Goal: Task Accomplishment & Management: Manage account settings

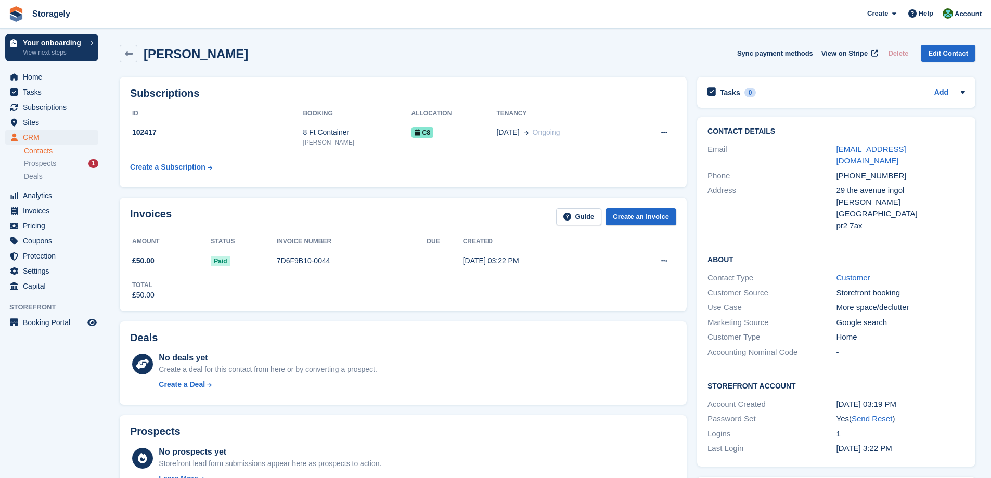
scroll to position [5, 0]
click at [45, 81] on span "Home" at bounding box center [54, 77] width 62 height 15
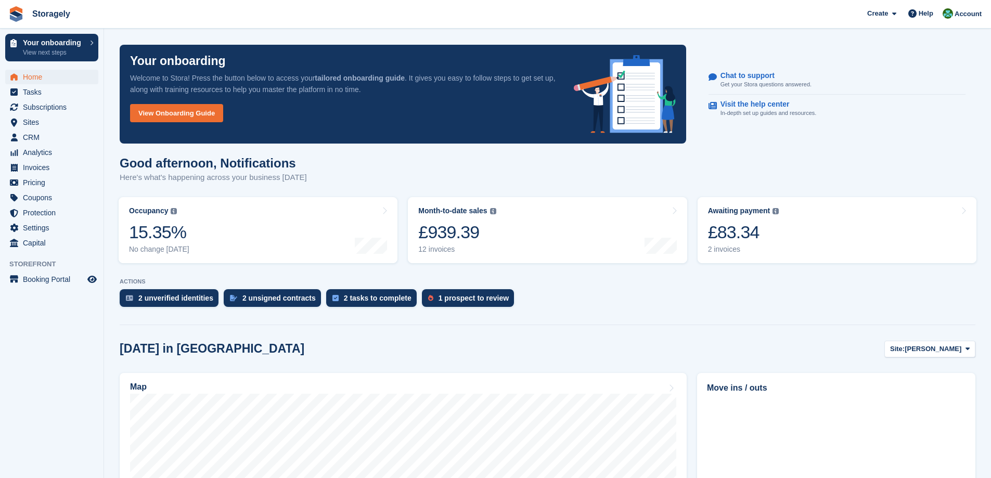
click at [398, 213] on turbo-frame "Occupancy The percentage of all currently allocated units in terms of area. Inc…" at bounding box center [257, 230] width 289 height 76
click at [387, 211] on icon at bounding box center [384, 211] width 5 height 8
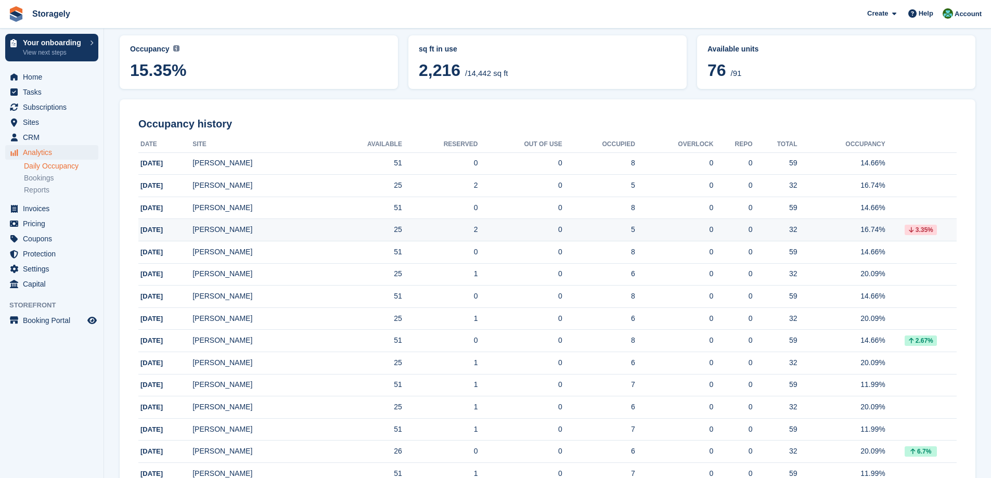
scroll to position [29, 0]
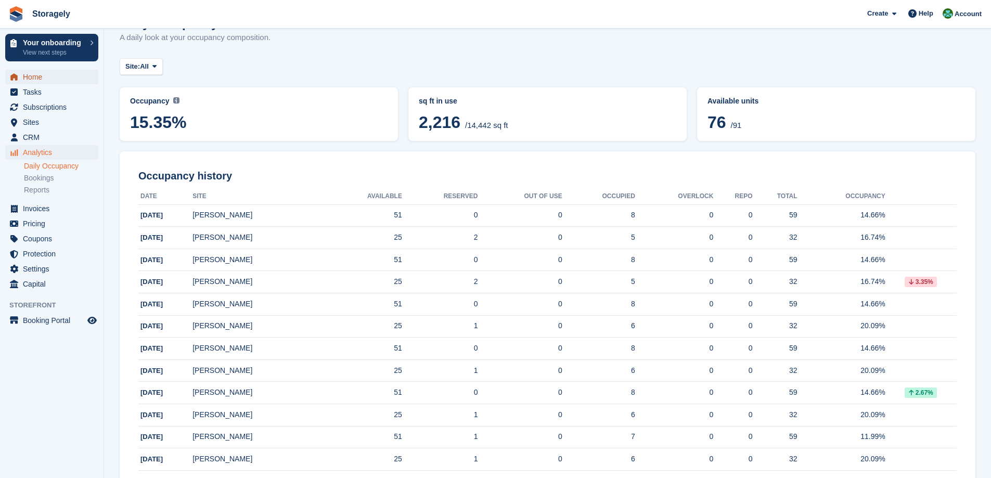
click at [27, 72] on span "Home" at bounding box center [54, 77] width 62 height 15
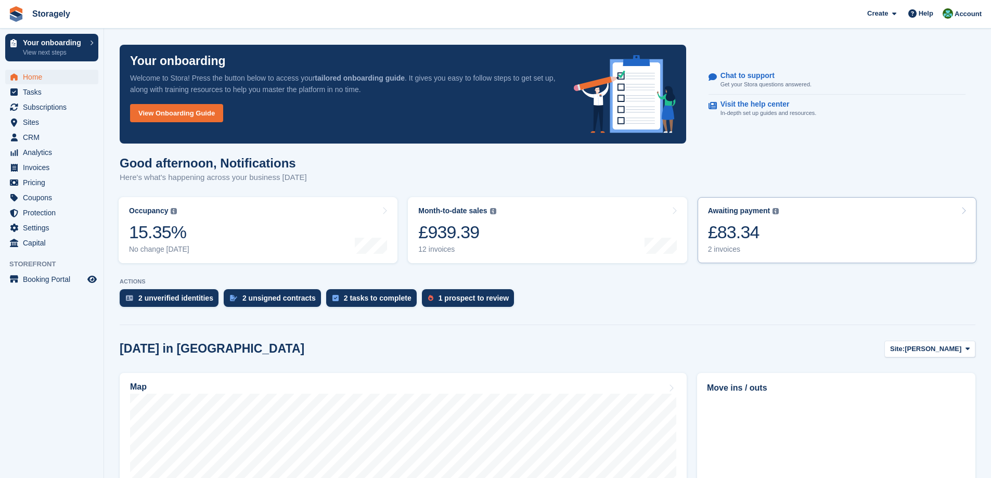
click at [772, 234] on div "£83.34" at bounding box center [743, 232] width 71 height 21
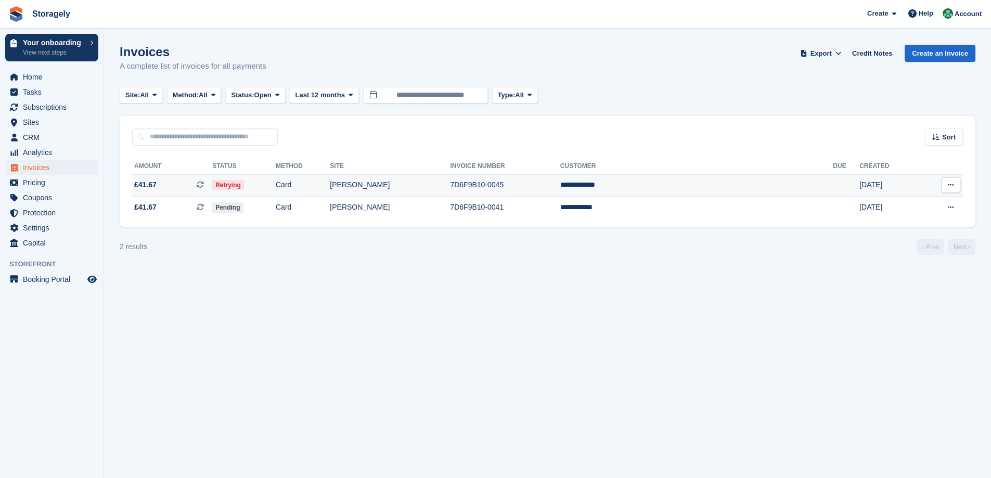
click at [276, 186] on td "Retrying" at bounding box center [243, 185] width 63 height 22
click at [276, 181] on td "Retrying" at bounding box center [243, 185] width 63 height 22
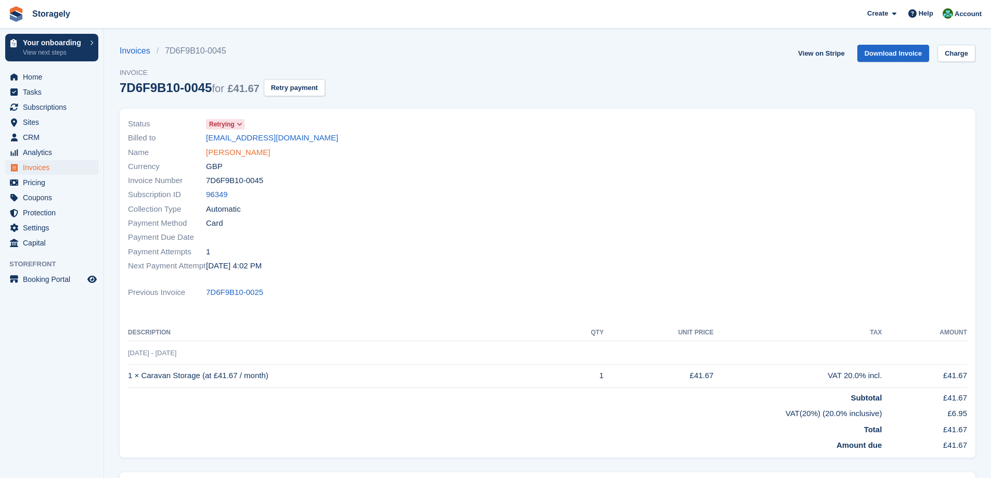
click at [238, 148] on link "[PERSON_NAME]" at bounding box center [238, 153] width 64 height 12
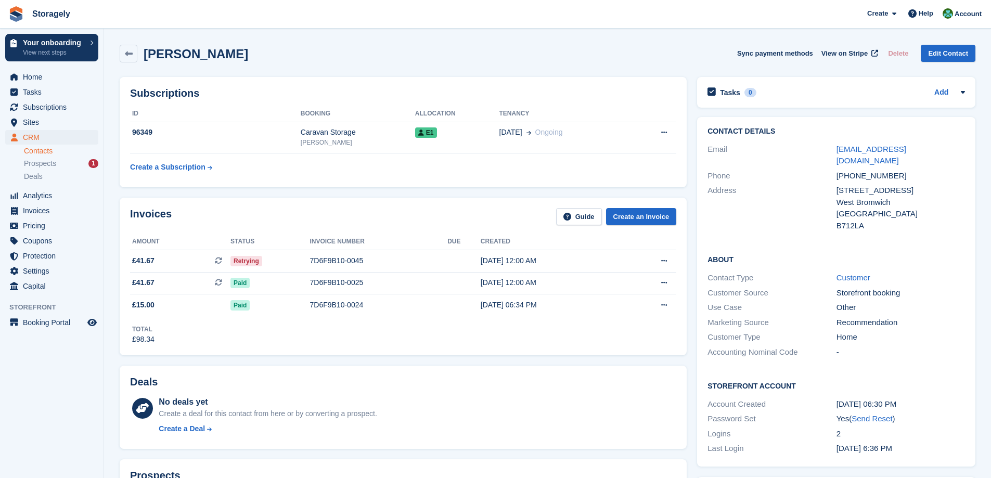
scroll to position [312, 0]
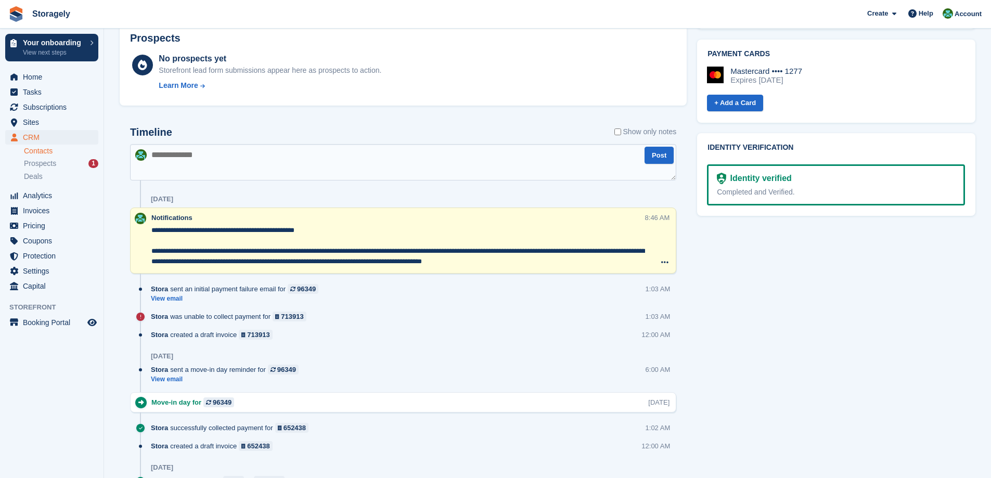
scroll to position [229, 0]
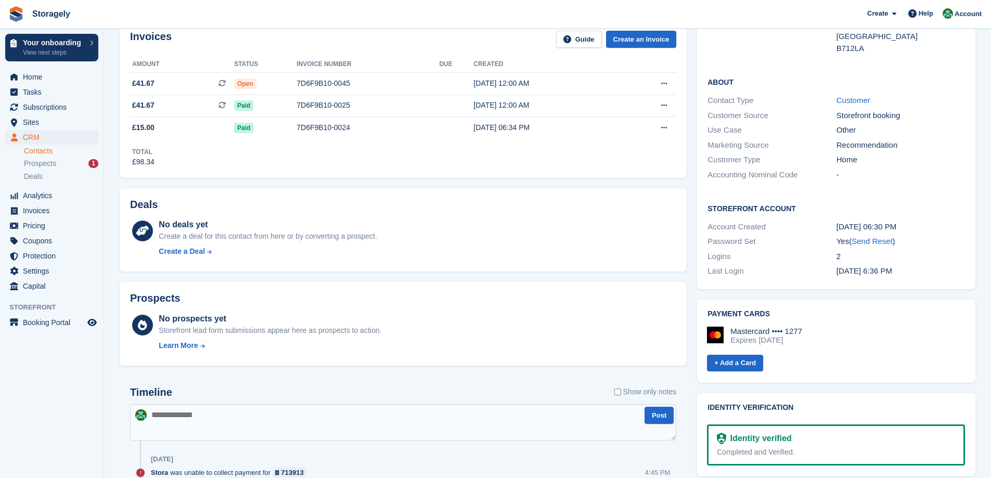
scroll to position [21, 0]
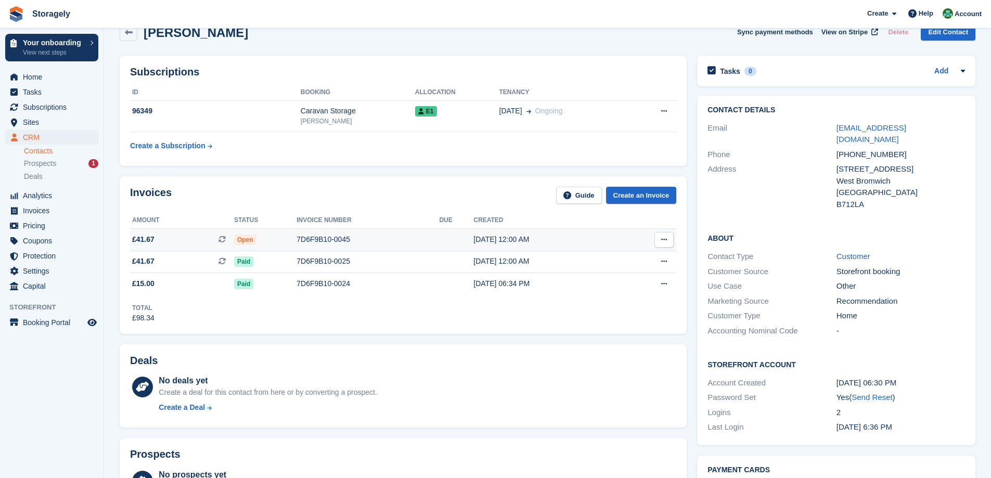
click at [242, 239] on span "Open" at bounding box center [245, 240] width 22 height 10
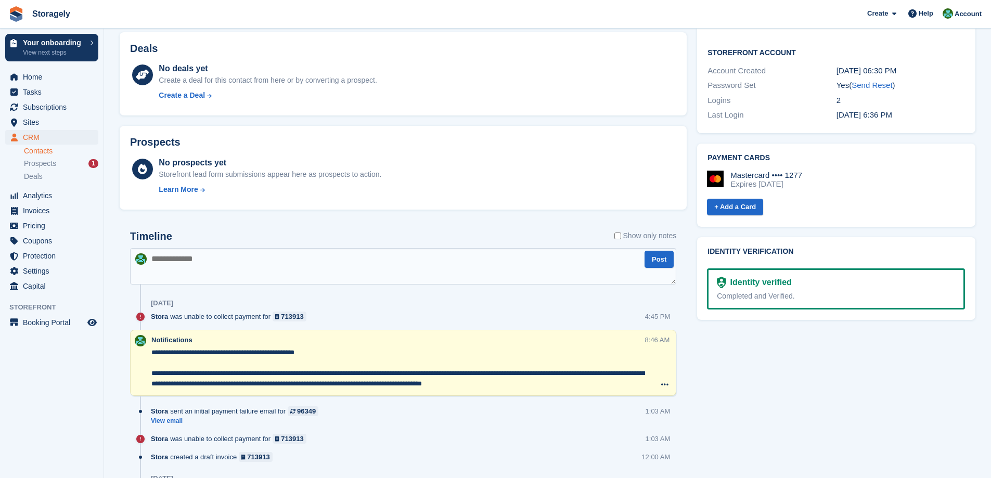
scroll to position [386, 0]
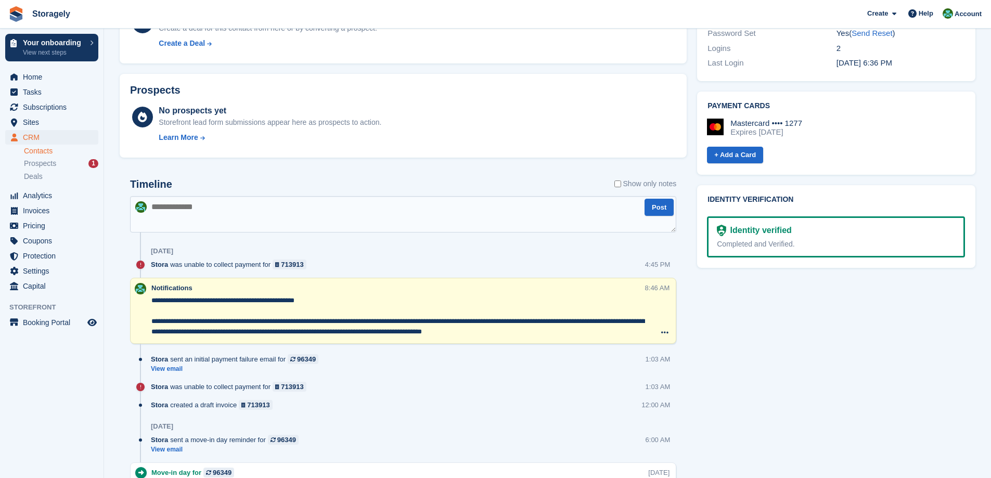
click at [204, 267] on div "Stora was unable to collect payment for 713913" at bounding box center [231, 265] width 161 height 10
click at [328, 260] on div "Stora was unable to collect payment for 713913 4:45 PM" at bounding box center [414, 269] width 526 height 18
click at [296, 261] on div "713913" at bounding box center [292, 265] width 22 height 10
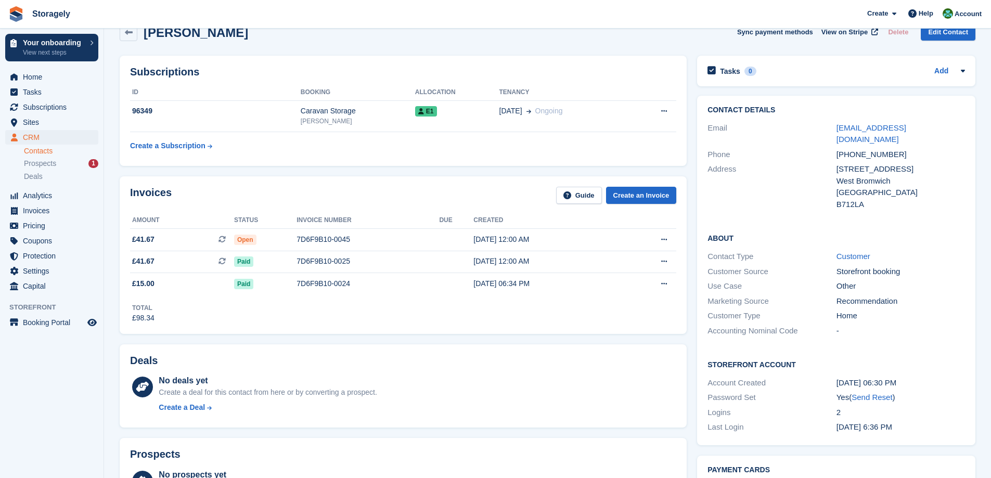
scroll to position [21, 0]
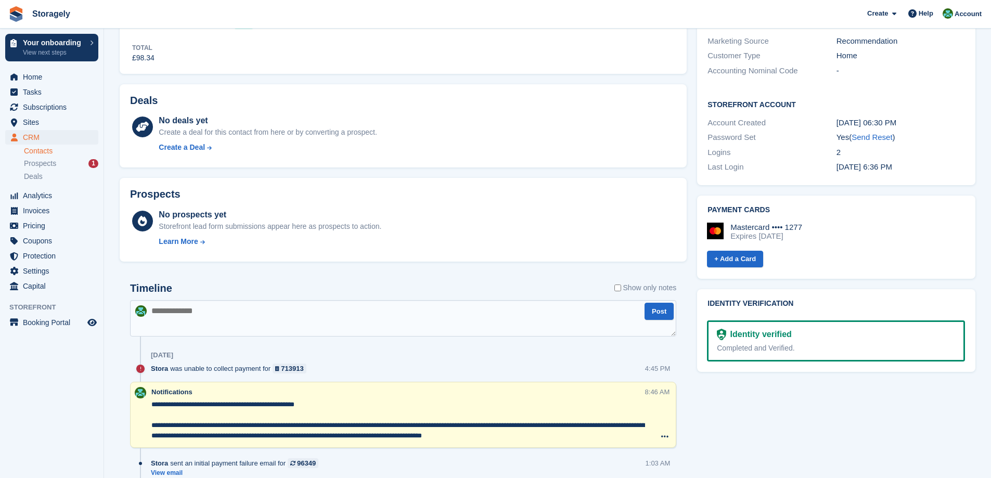
click at [786, 232] on div "Expires [DATE]" at bounding box center [767, 236] width 72 height 9
click at [787, 232] on div "Expires [DATE]" at bounding box center [767, 236] width 72 height 9
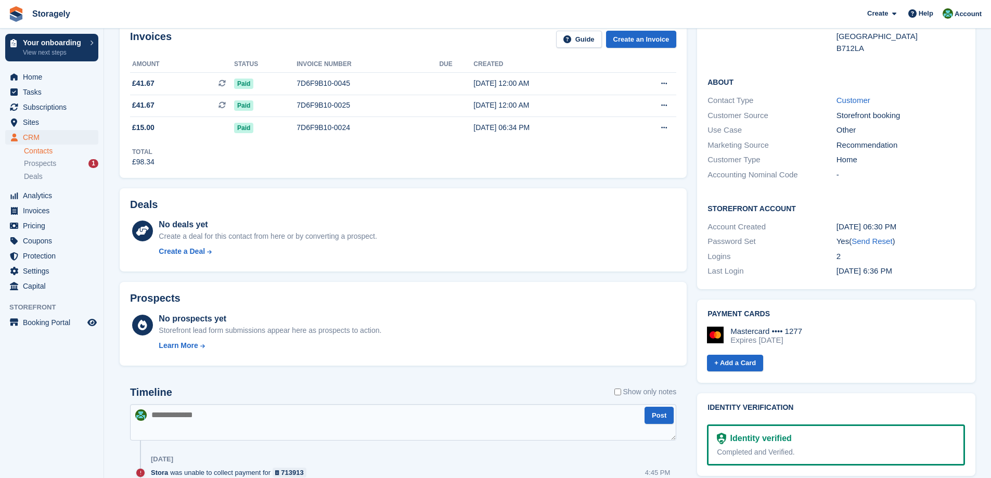
scroll to position [177, 0]
click at [691, 258] on div "Deals No deals yet Create a deal for this contact from here or by converting a …" at bounding box center [403, 230] width 578 height 94
click at [689, 257] on div "Deals No deals yet Create a deal for this contact from here or by converting a …" at bounding box center [403, 230] width 578 height 94
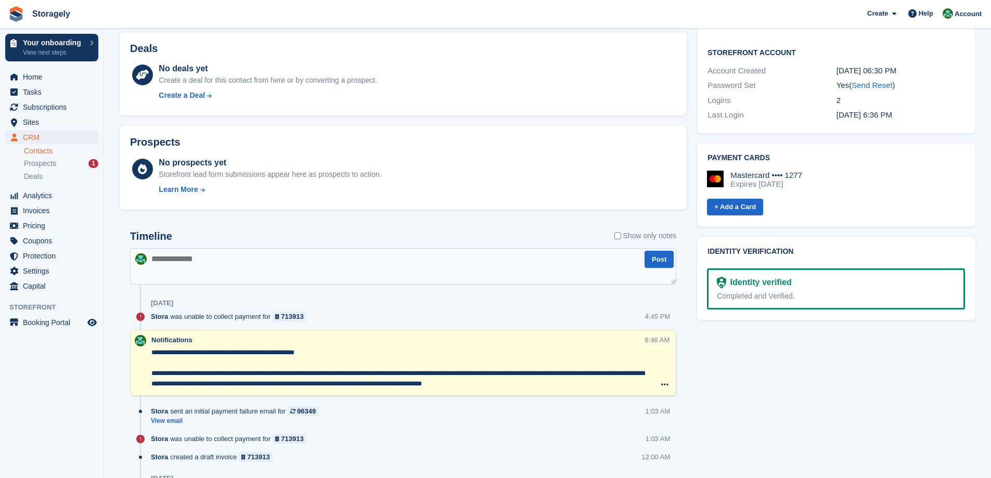
click at [753, 171] on div "Mastercard •••• 1277" at bounding box center [767, 175] width 72 height 9
drag, startPoint x: 753, startPoint y: 163, endPoint x: 797, endPoint y: 165, distance: 43.7
click at [797, 171] on div "Mastercard •••• 1277" at bounding box center [767, 175] width 72 height 9
click at [764, 171] on div "Mastercard •••• 1277" at bounding box center [767, 175] width 72 height 9
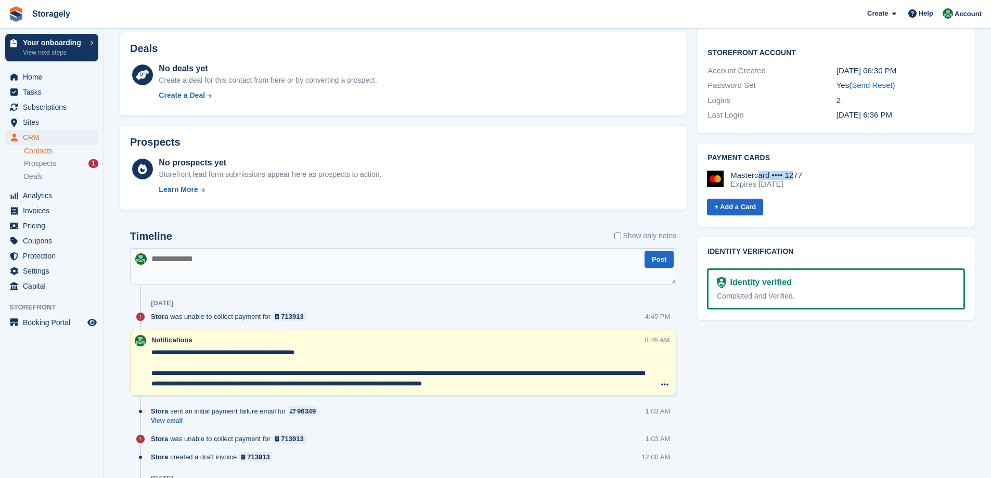
drag, startPoint x: 764, startPoint y: 163, endPoint x: 795, endPoint y: 163, distance: 30.7
click at [778, 171] on div "Mastercard •••• 1277" at bounding box center [767, 175] width 72 height 9
click at [795, 171] on div "Mastercard •••• 1277" at bounding box center [767, 175] width 72 height 9
click at [756, 162] on div "Mastercard •••• 1277 Expires September 2025 + Add a Card" at bounding box center [835, 189] width 260 height 55
click at [753, 171] on div "Mastercard •••• 1277" at bounding box center [767, 175] width 72 height 9
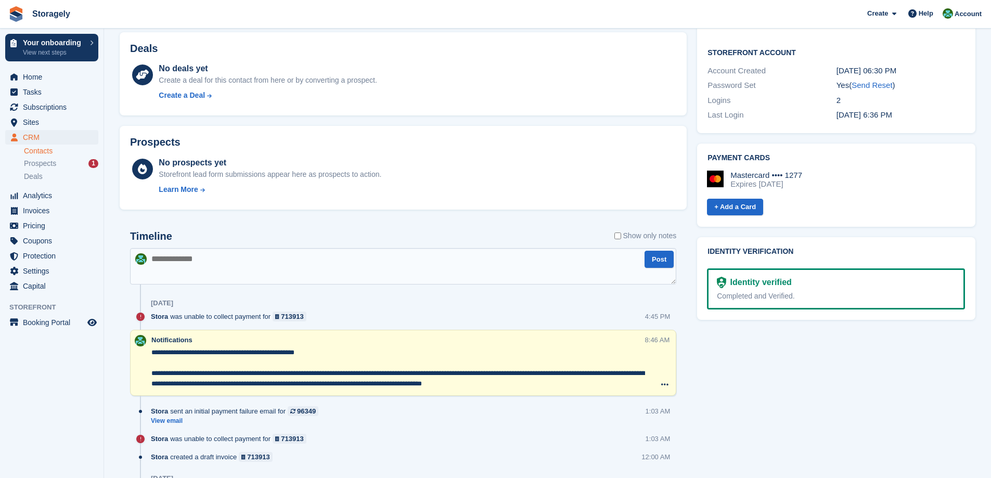
drag, startPoint x: 753, startPoint y: 163, endPoint x: 808, endPoint y: 168, distance: 54.8
click at [802, 171] on div "Mastercard •••• 1277 Expires September 2025" at bounding box center [767, 180] width 72 height 19
click at [750, 180] on div "Expires September 2025" at bounding box center [767, 184] width 72 height 9
drag, startPoint x: 750, startPoint y: 168, endPoint x: 799, endPoint y: 173, distance: 49.8
click at [799, 180] on div "Expires September 2025" at bounding box center [767, 184] width 72 height 9
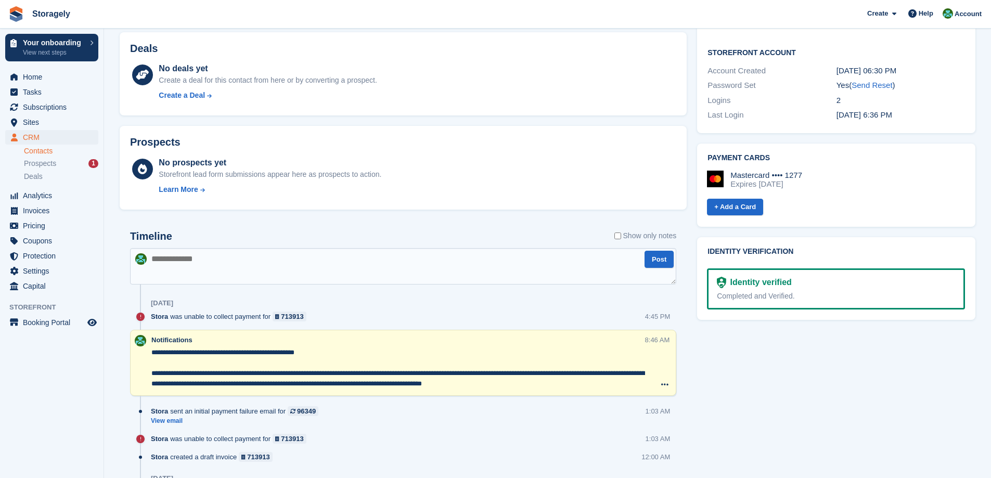
click at [229, 236] on div "Timeline Show only notes" at bounding box center [403, 240] width 546 height 18
click at [213, 258] on textarea at bounding box center [403, 266] width 546 height 36
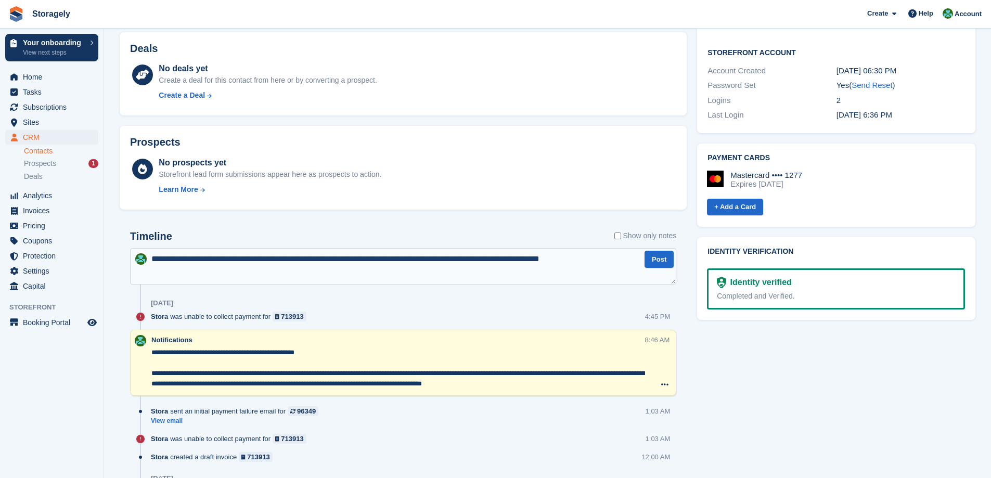
scroll to position [6, 0]
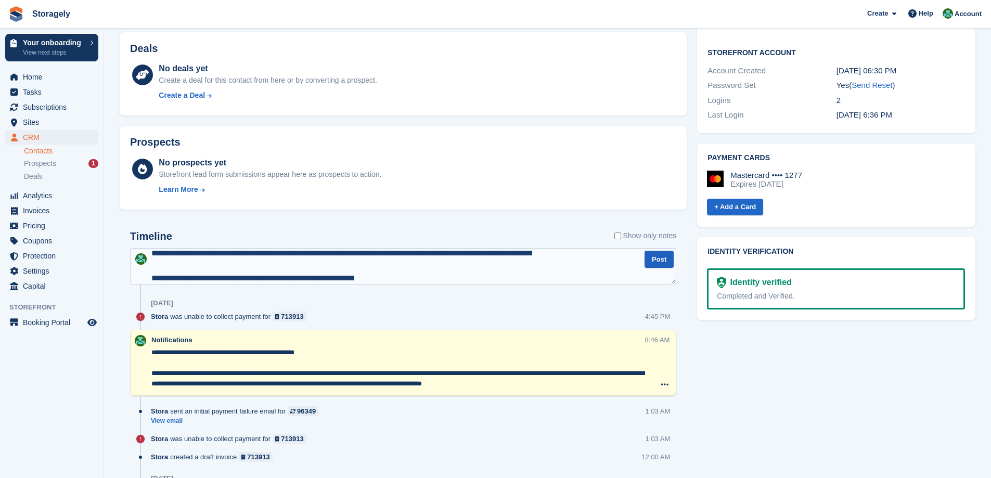
type textarea "**********"
click at [656, 259] on button "Post" at bounding box center [659, 259] width 29 height 17
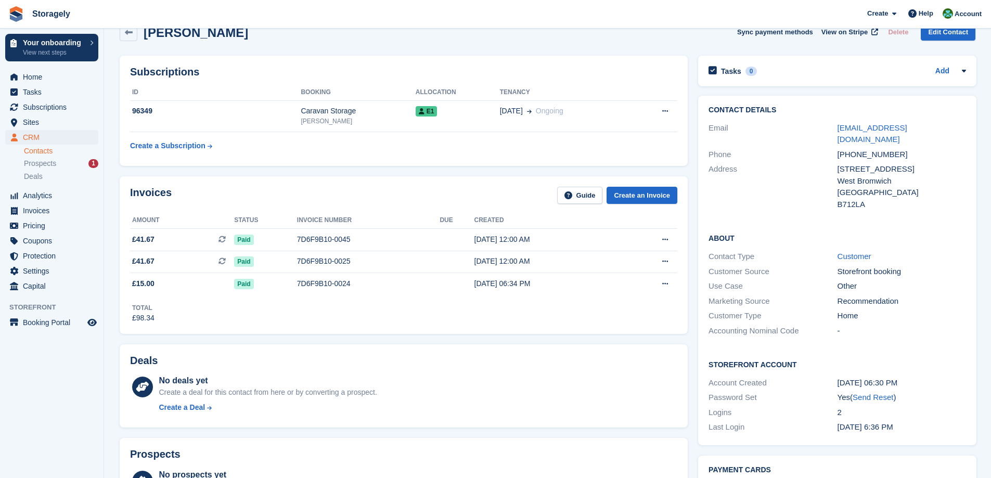
scroll to position [0, 0]
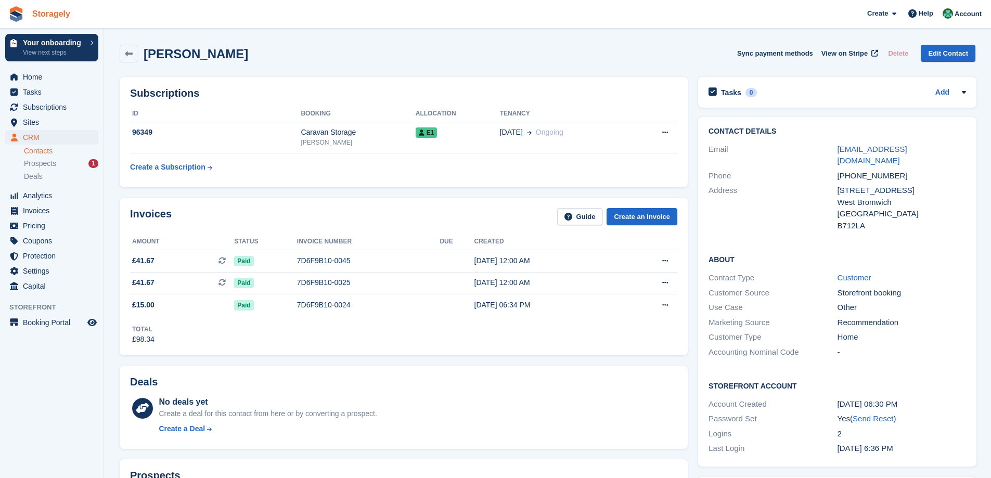
click at [58, 10] on link "Storagely" at bounding box center [51, 13] width 46 height 17
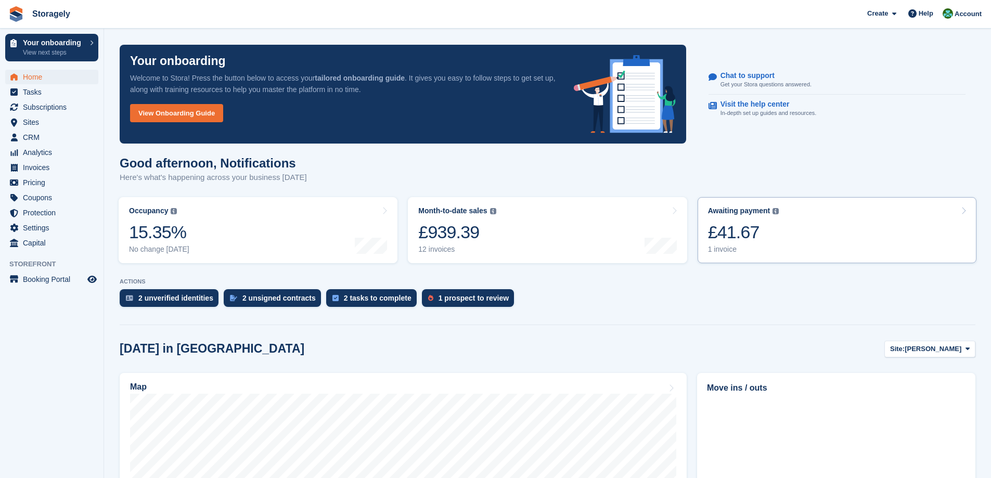
click at [817, 221] on link "Awaiting payment The total outstanding balance on all open invoices. £41.67 1 i…" at bounding box center [837, 230] width 279 height 66
